Goal: Information Seeking & Learning: Understand process/instructions

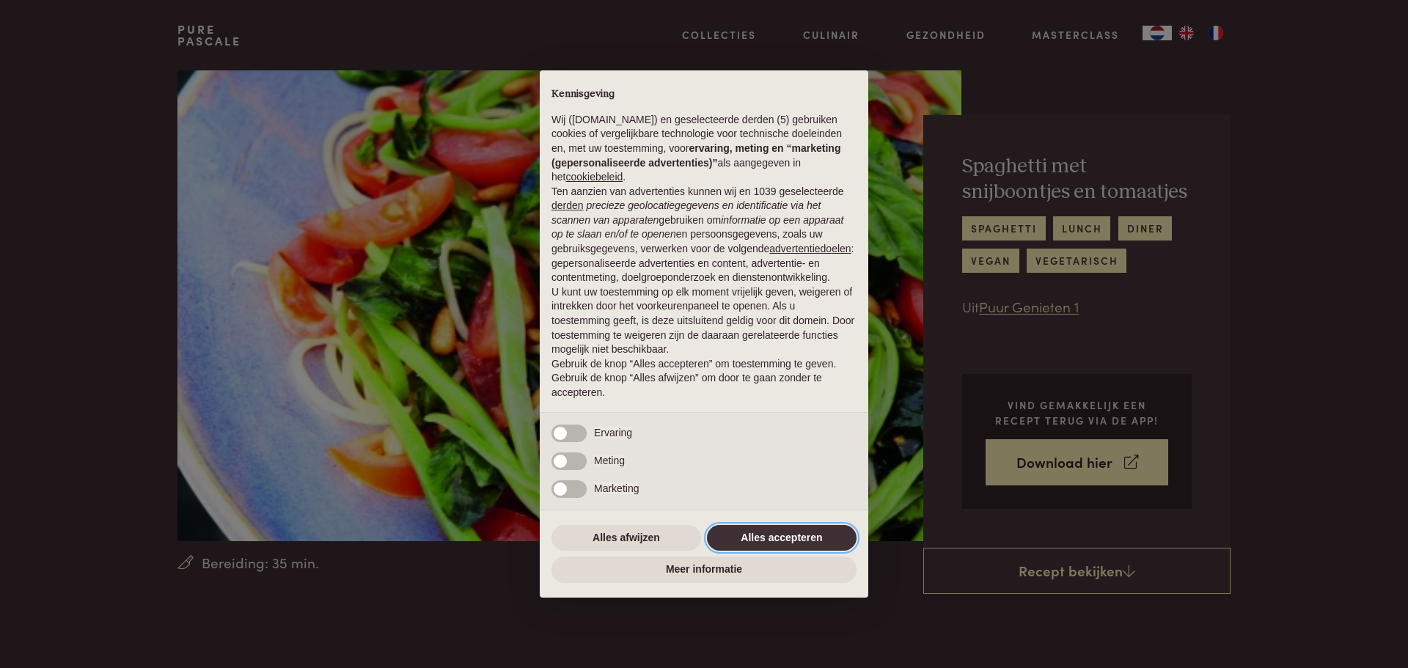
click at [776, 534] on button "Alles accepteren" at bounding box center [782, 538] width 150 height 26
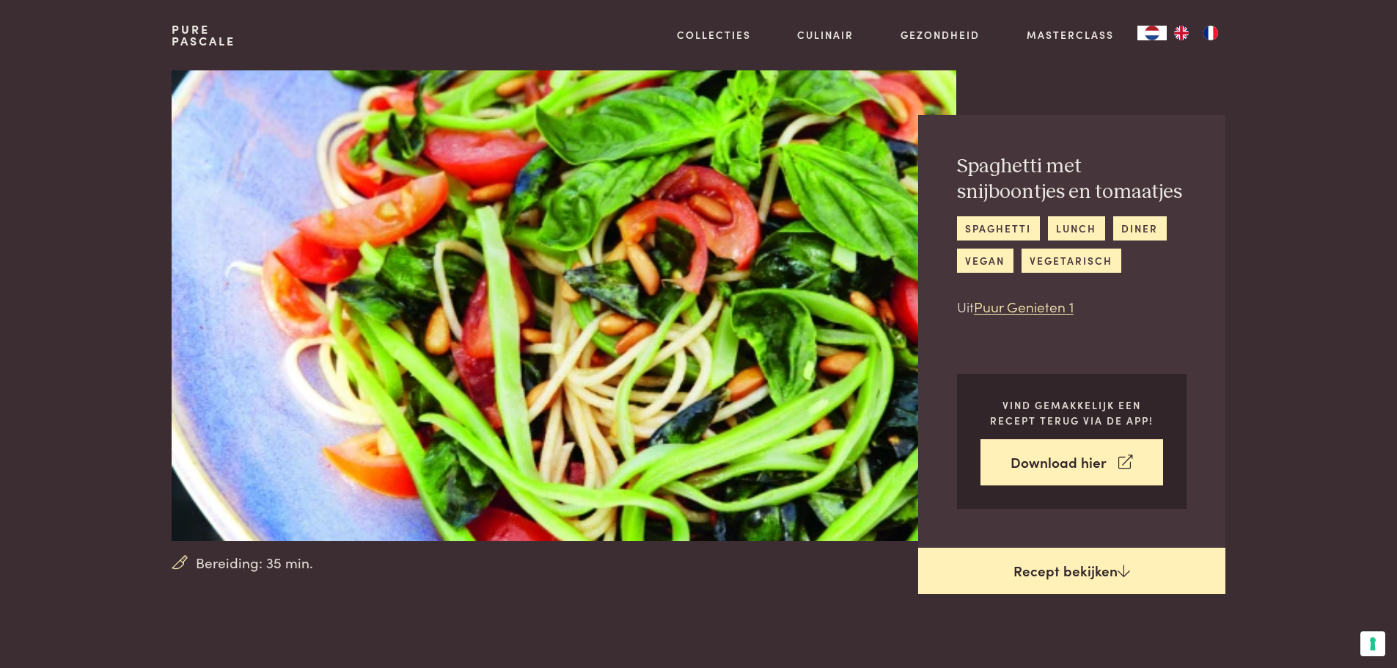
click at [1066, 563] on link "Recept bekijken" at bounding box center [1071, 571] width 307 height 47
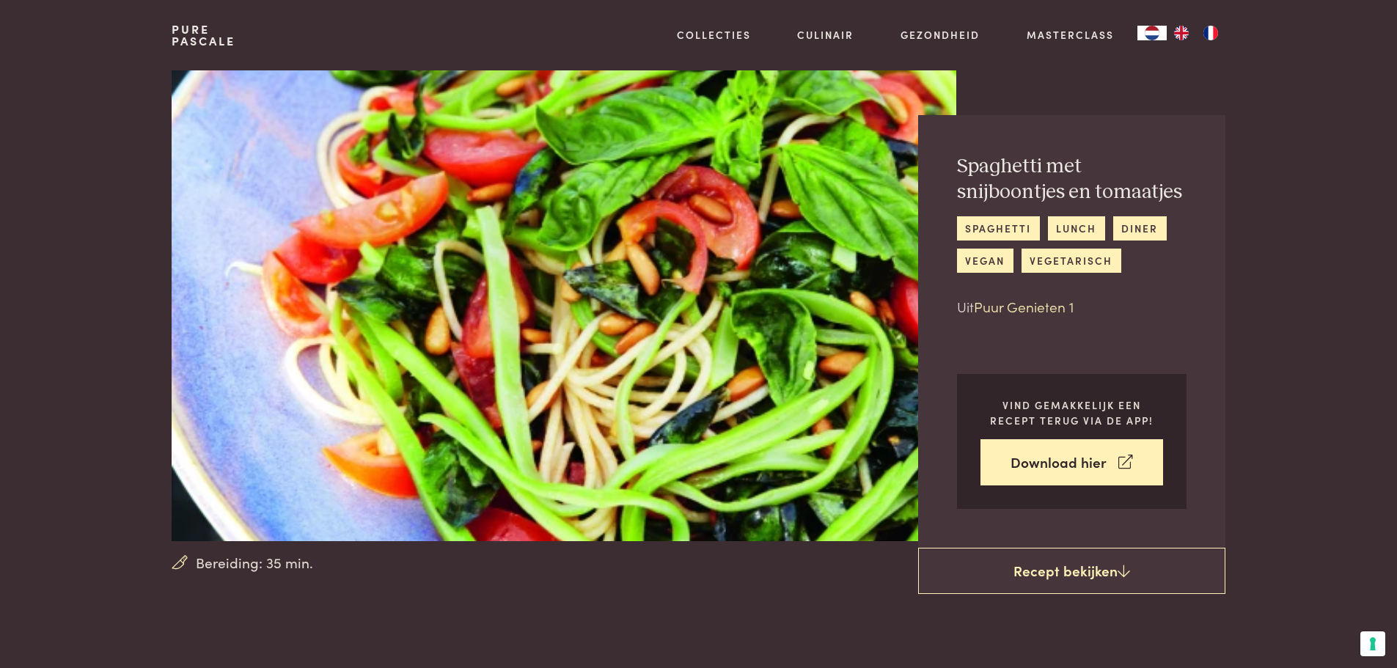
click at [1004, 309] on link "Puur Genieten 1" at bounding box center [1024, 306] width 100 height 20
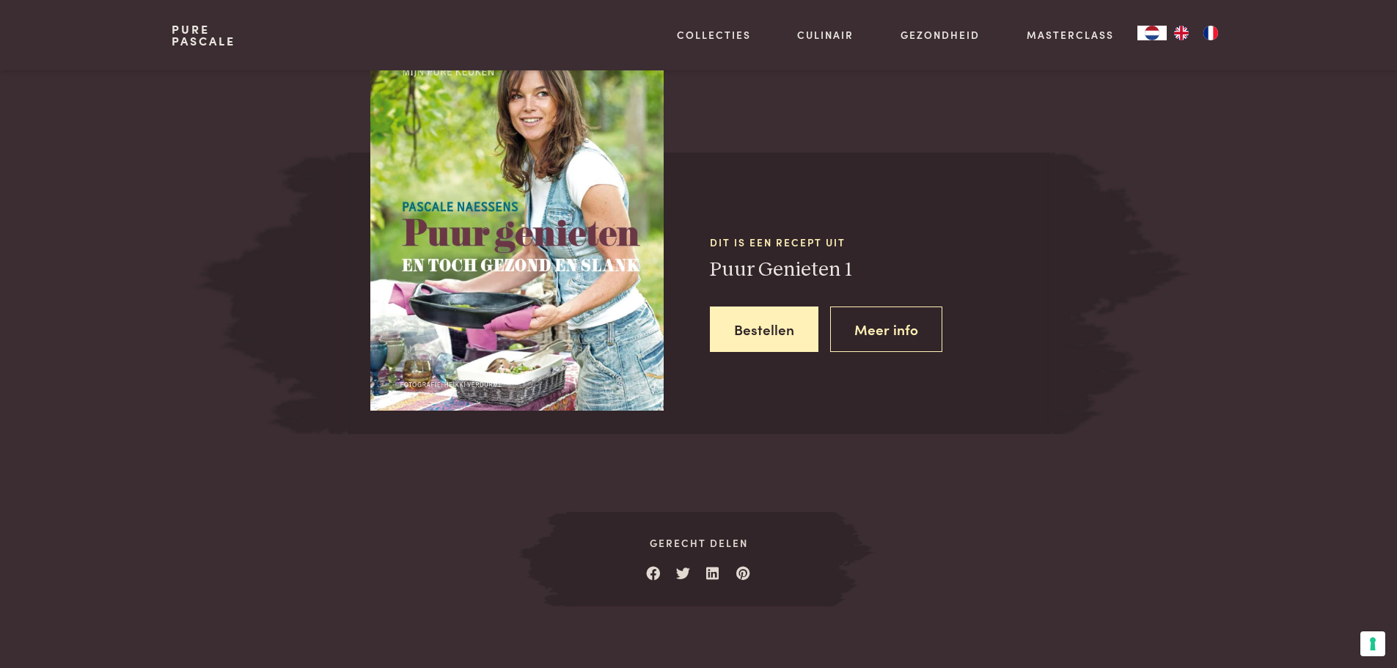
scroll to position [1284, 0]
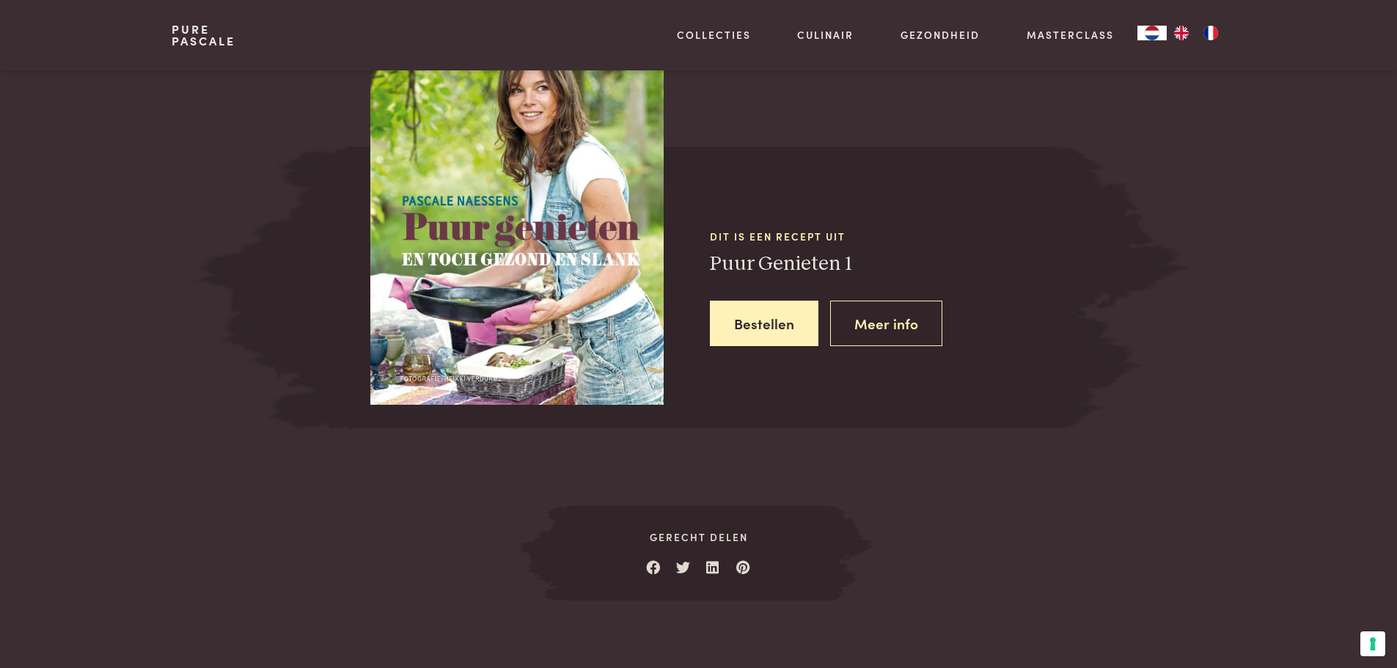
scroll to position [672, 0]
